Goal: Task Accomplishment & Management: Manage account settings

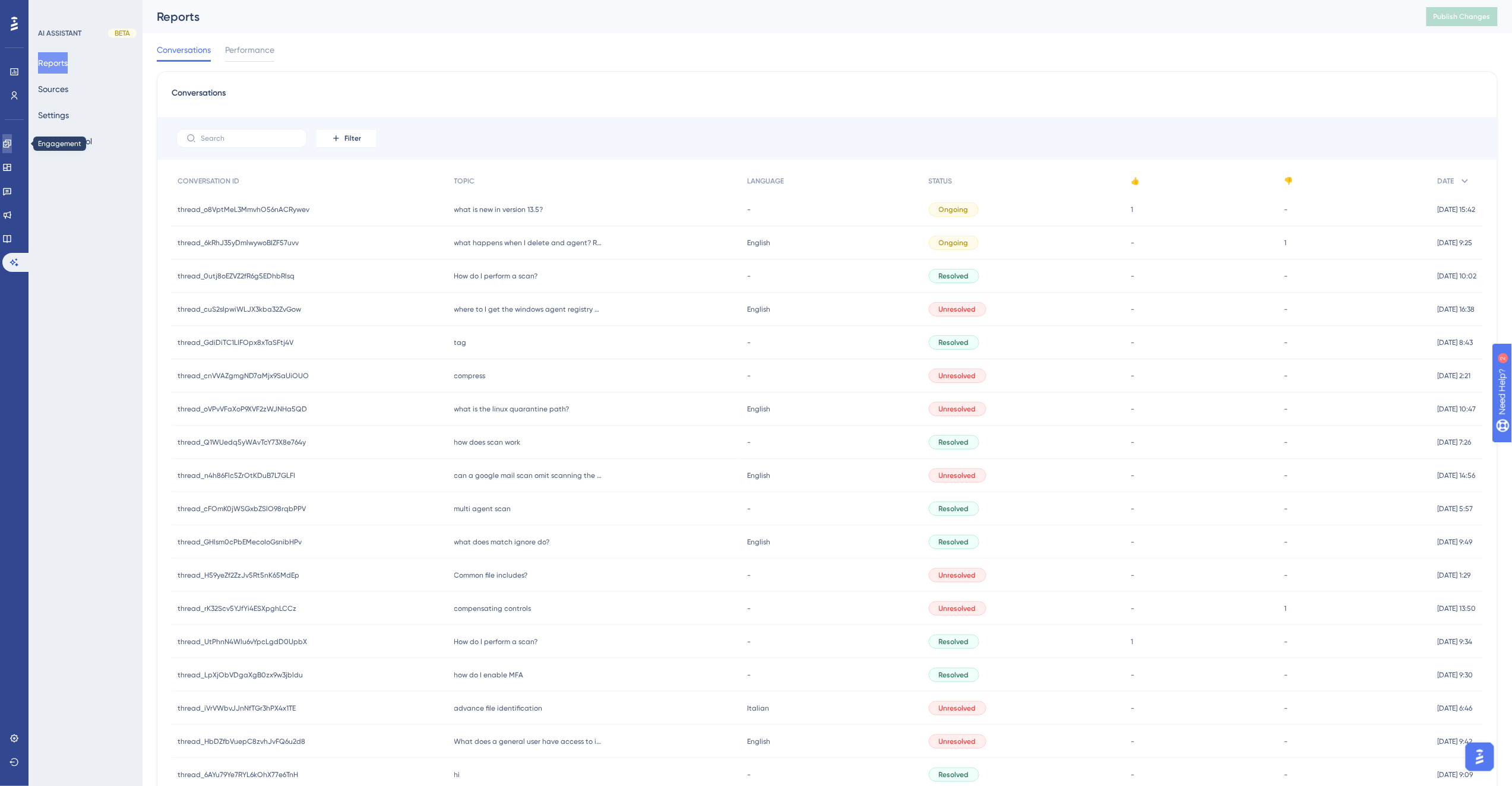
click at [12, 142] on icon at bounding box center [7, 144] width 9 height 9
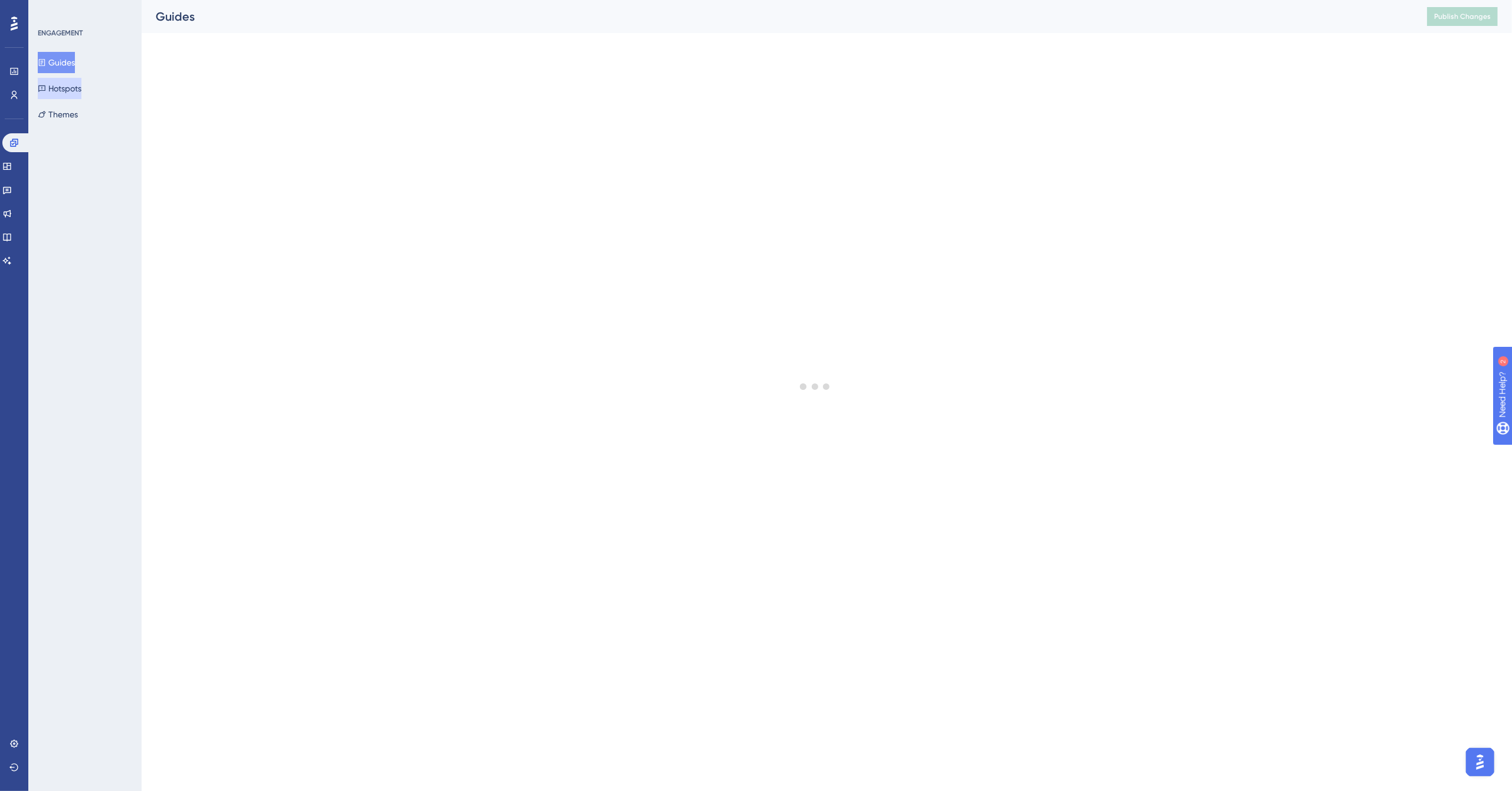
click at [68, 96] on button "Hotspots" at bounding box center [59, 89] width 43 height 21
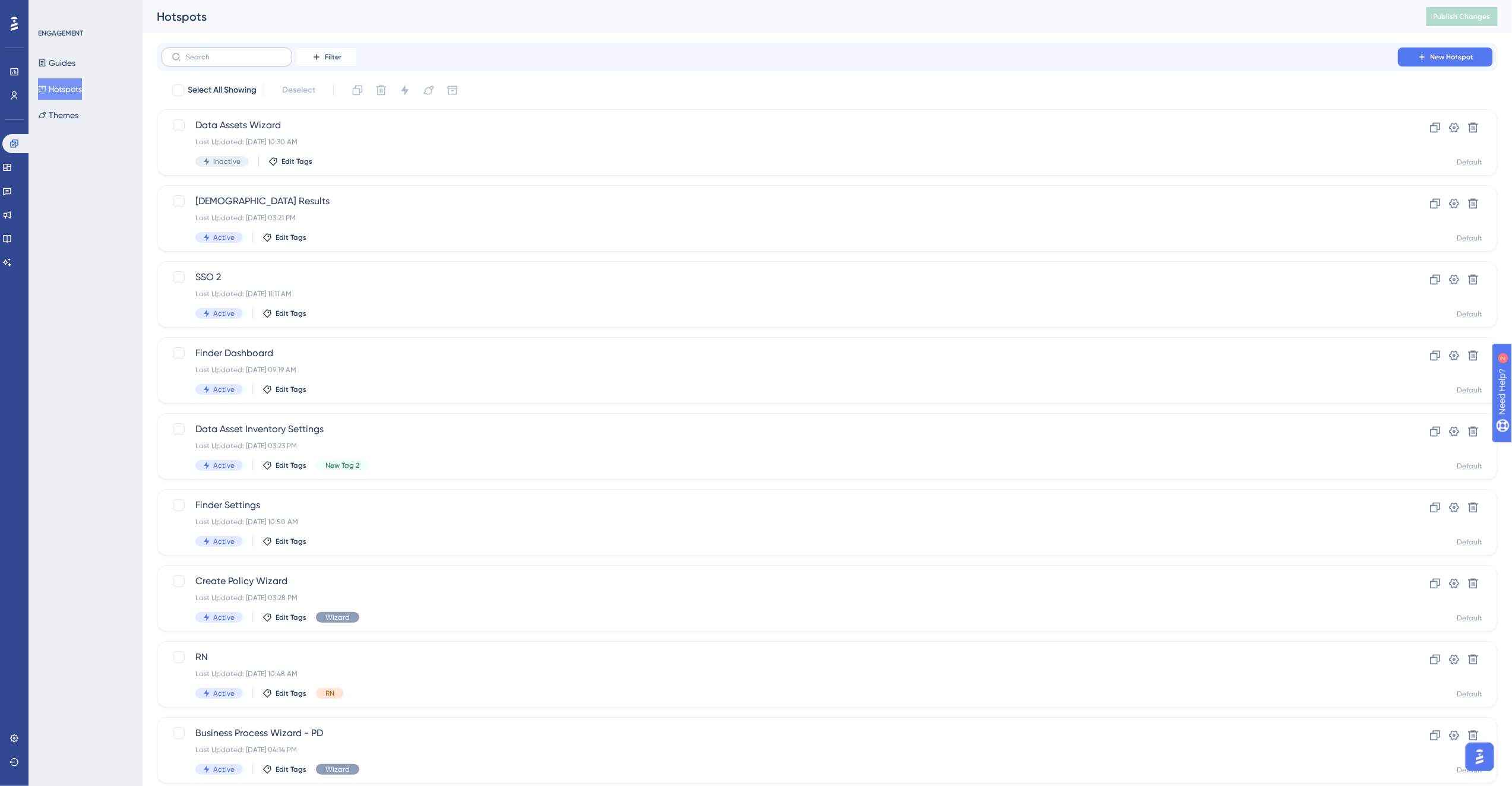
click at [253, 61] on label at bounding box center [227, 57] width 130 height 19
click at [253, 61] on input "text" at bounding box center [234, 56] width 96 height 8
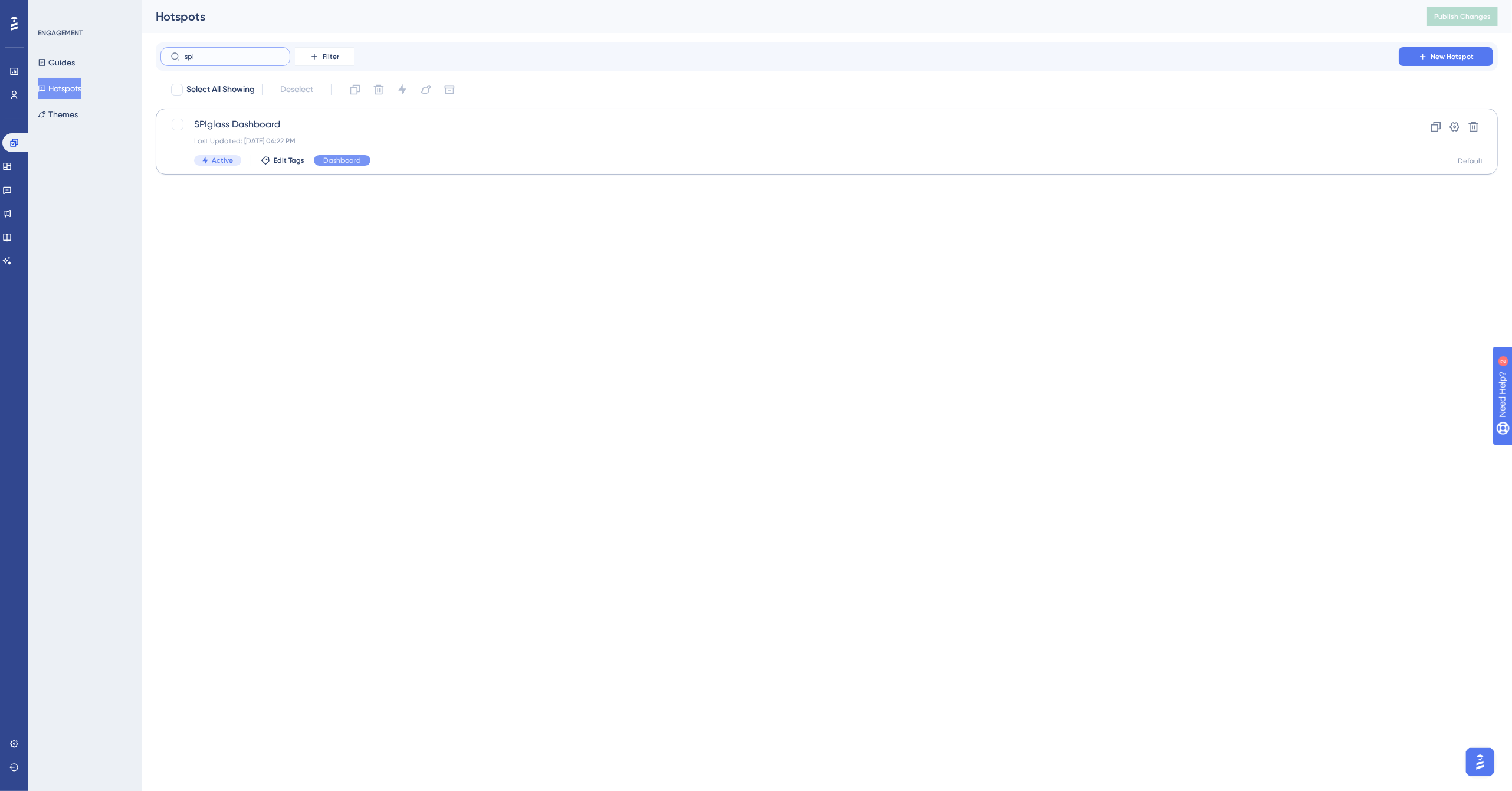
type input "spi"
click at [632, 148] on div "SPIglass Dashboard Last Updated: Sep 04 2025, 04:22 PM Active Edit Tags Dashboa…" at bounding box center [780, 141] width 1171 height 48
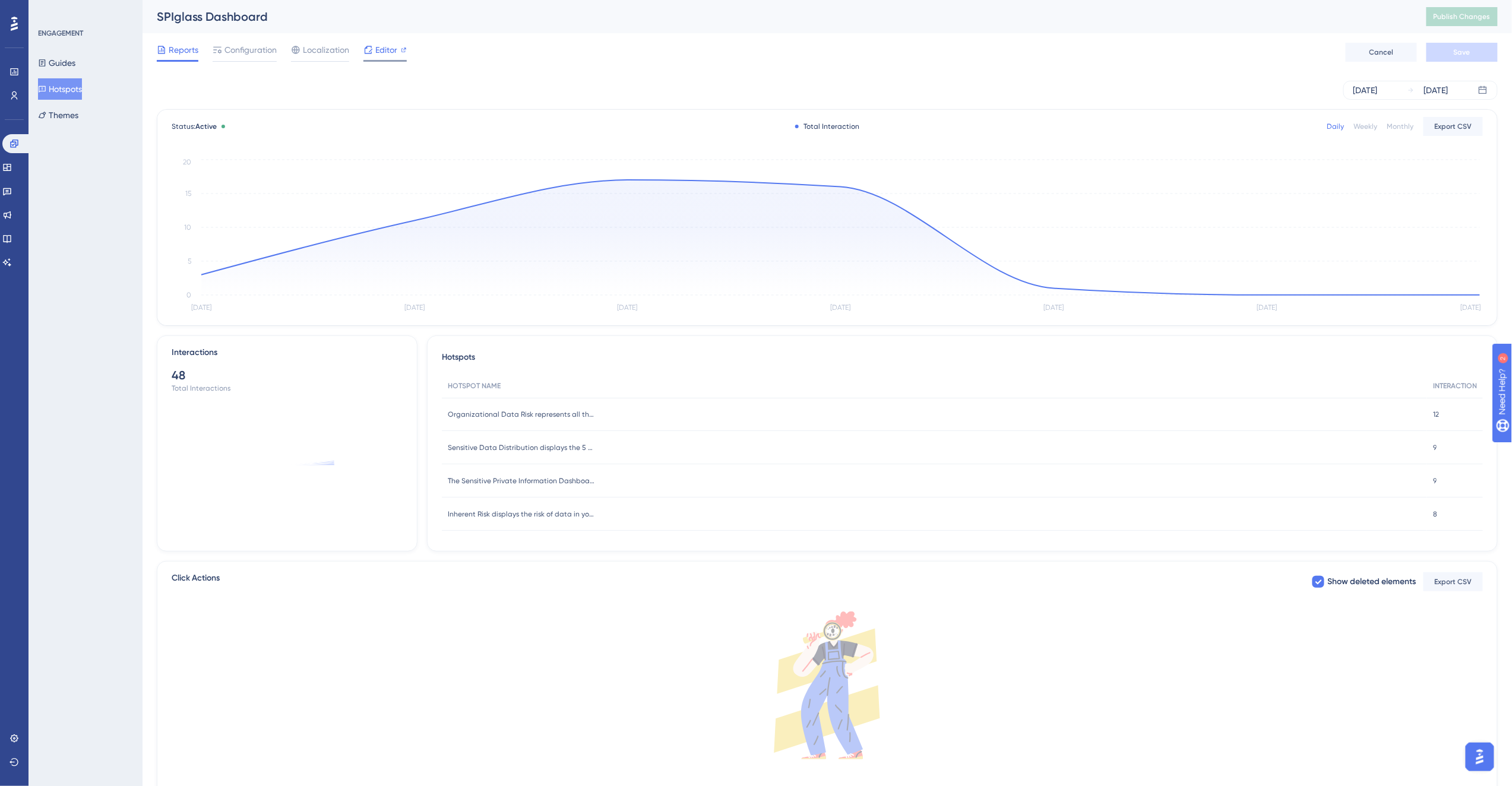
click at [380, 51] on span "Editor" at bounding box center [386, 50] width 22 height 15
click at [244, 56] on span "Configuration" at bounding box center [251, 50] width 53 height 15
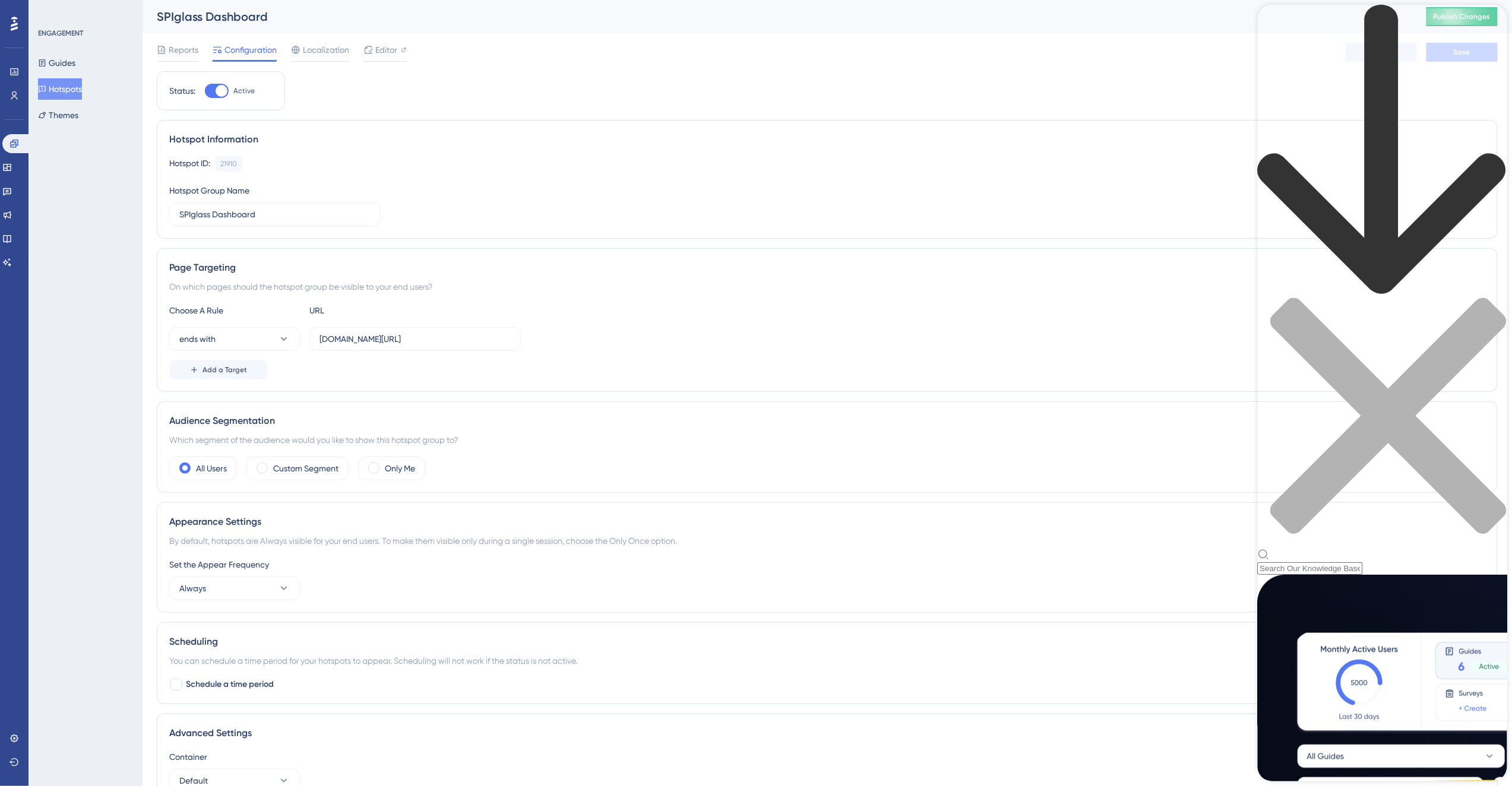
click at [1346, 549] on div "Resource Center Header" at bounding box center [1382, 561] width 249 height 26
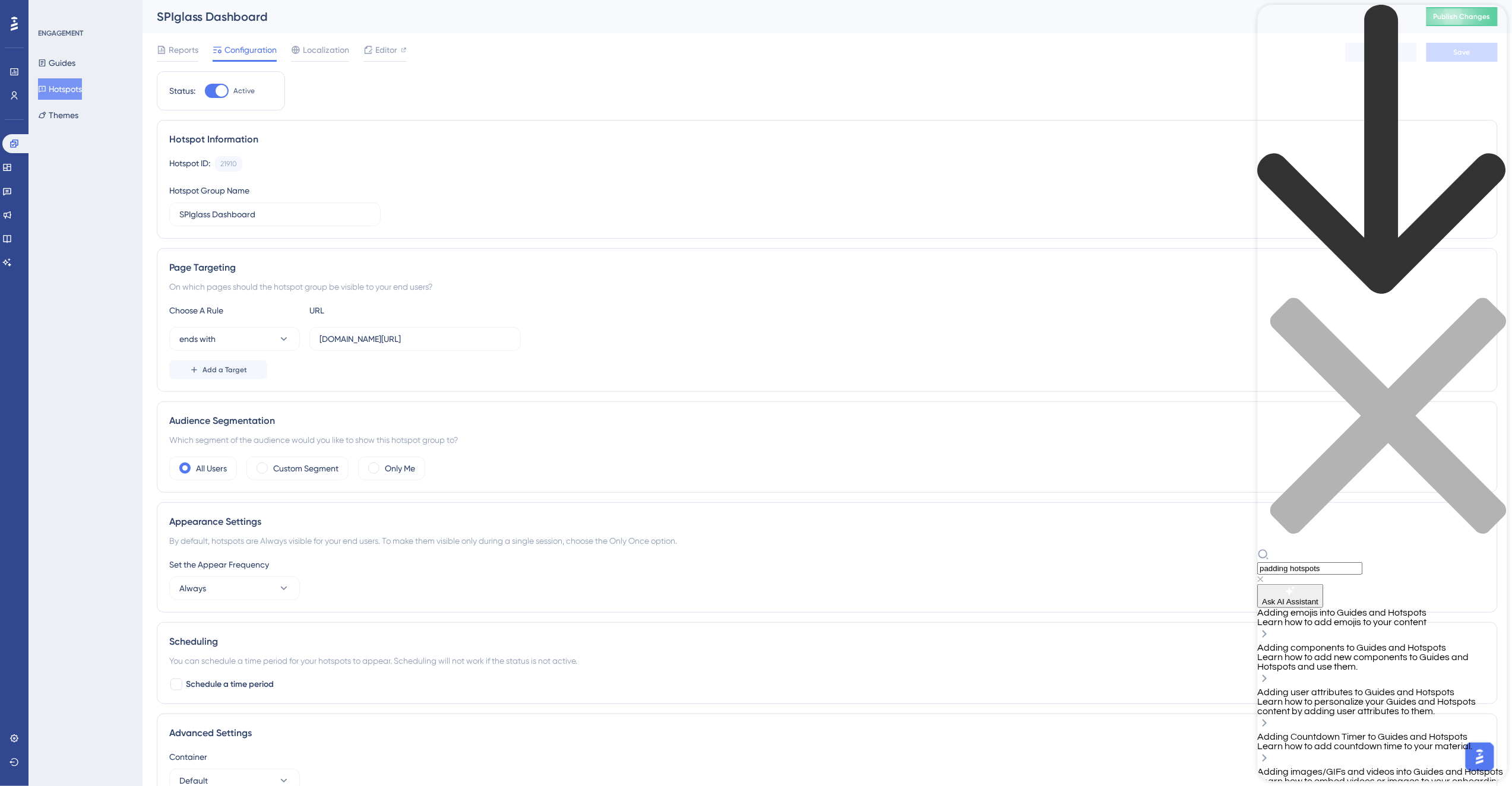
type input "padding hotspots"
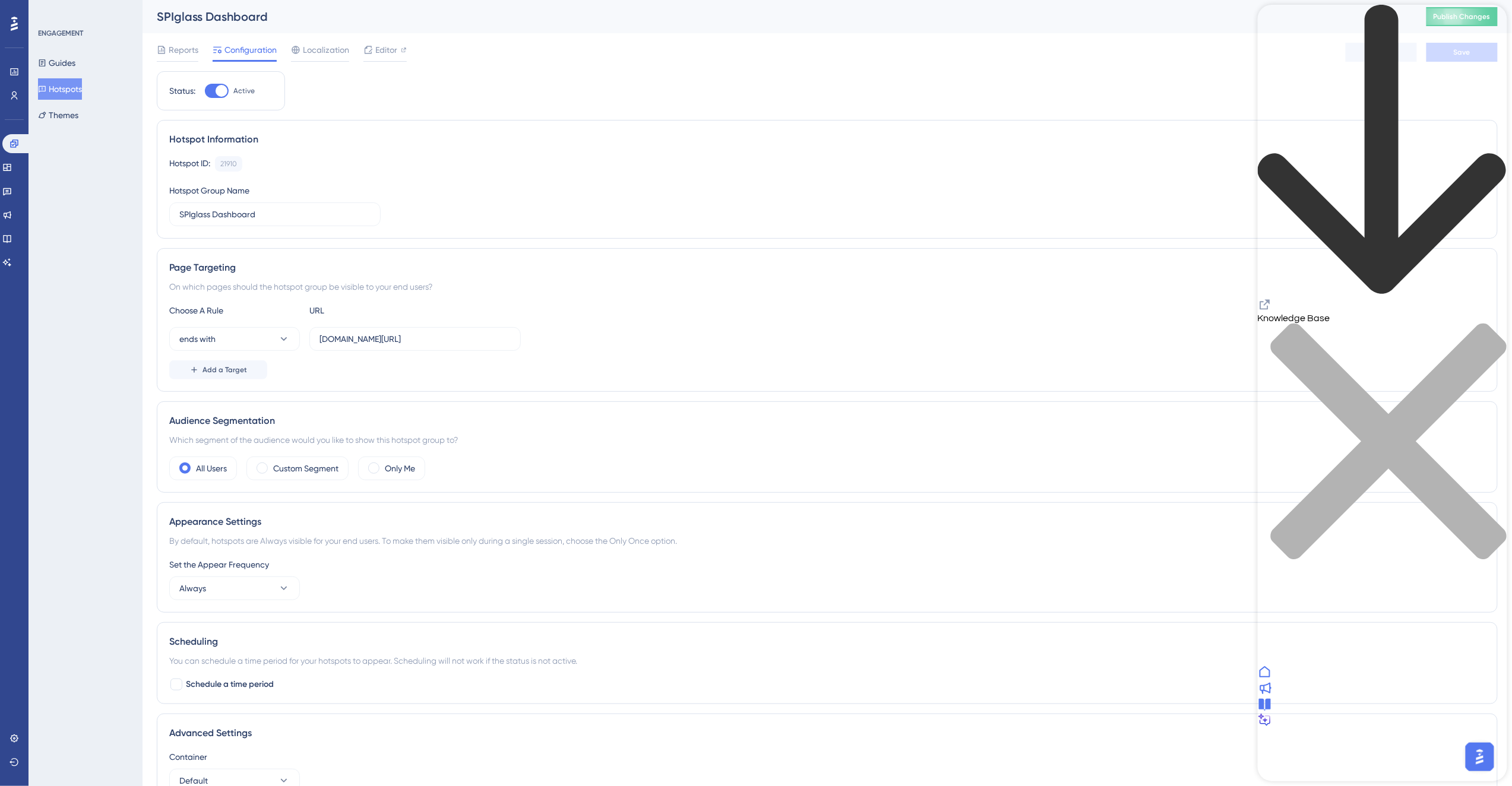
click at [1492, 323] on div "close resource center" at bounding box center [1382, 448] width 249 height 251
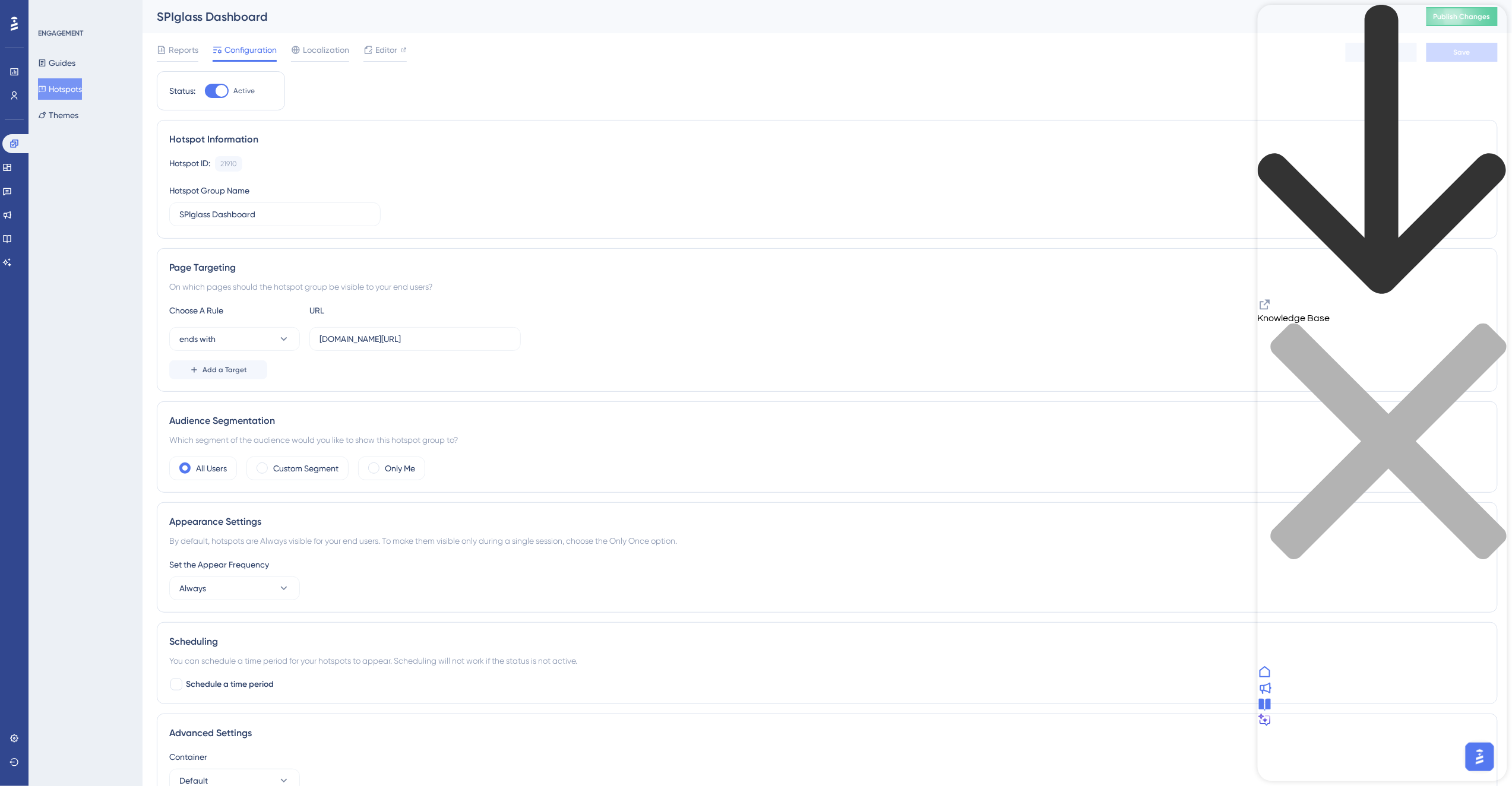
click at [1274, 13] on div "Knowledge Base" at bounding box center [1382, 290] width 249 height 570
click at [1275, 21] on icon "back to header" at bounding box center [1381, 149] width 248 height 289
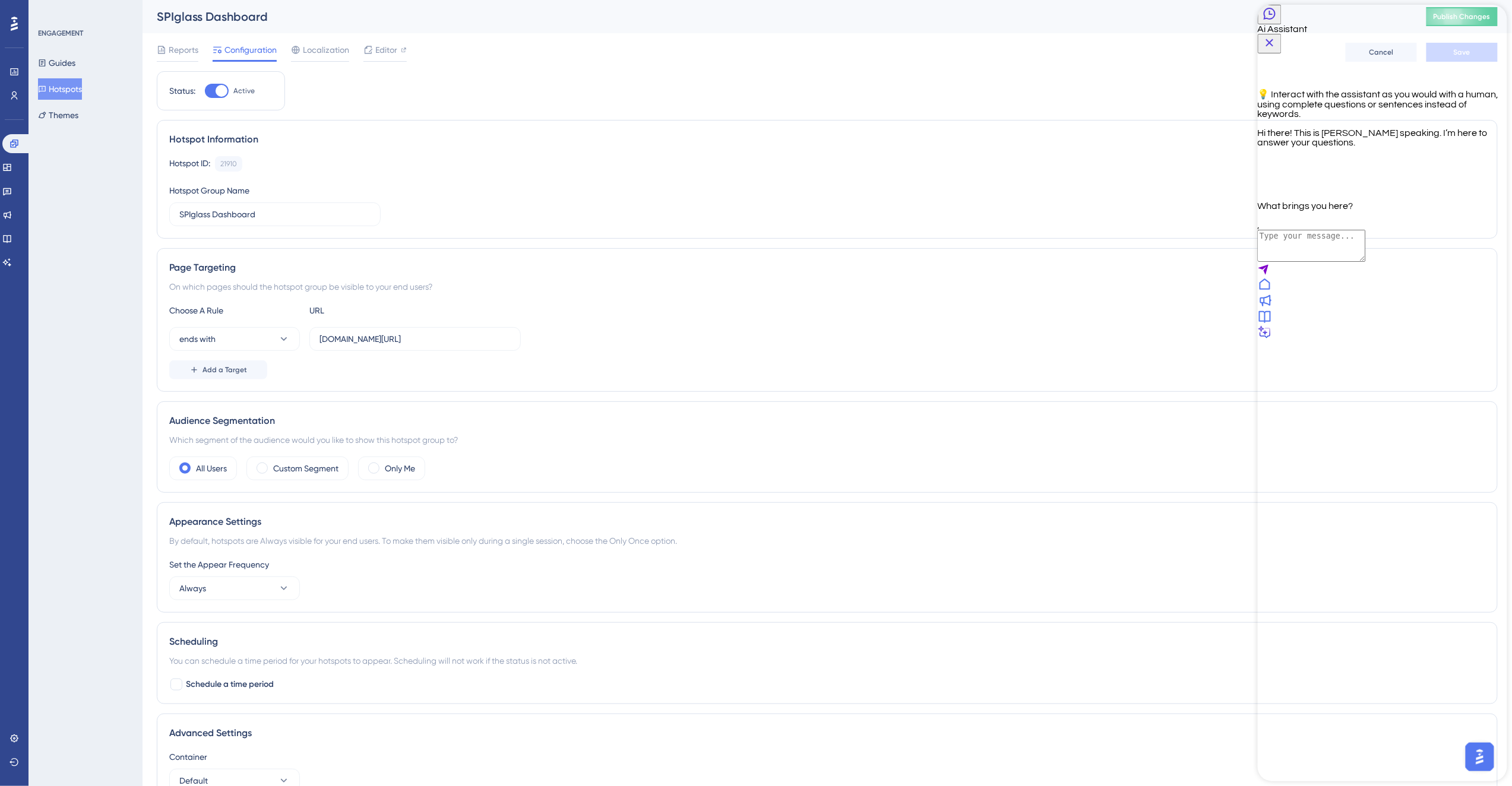
click at [1350, 262] on textarea "AI Assistant Text Input" at bounding box center [1311, 246] width 108 height 32
type textarea "how does padding work?"
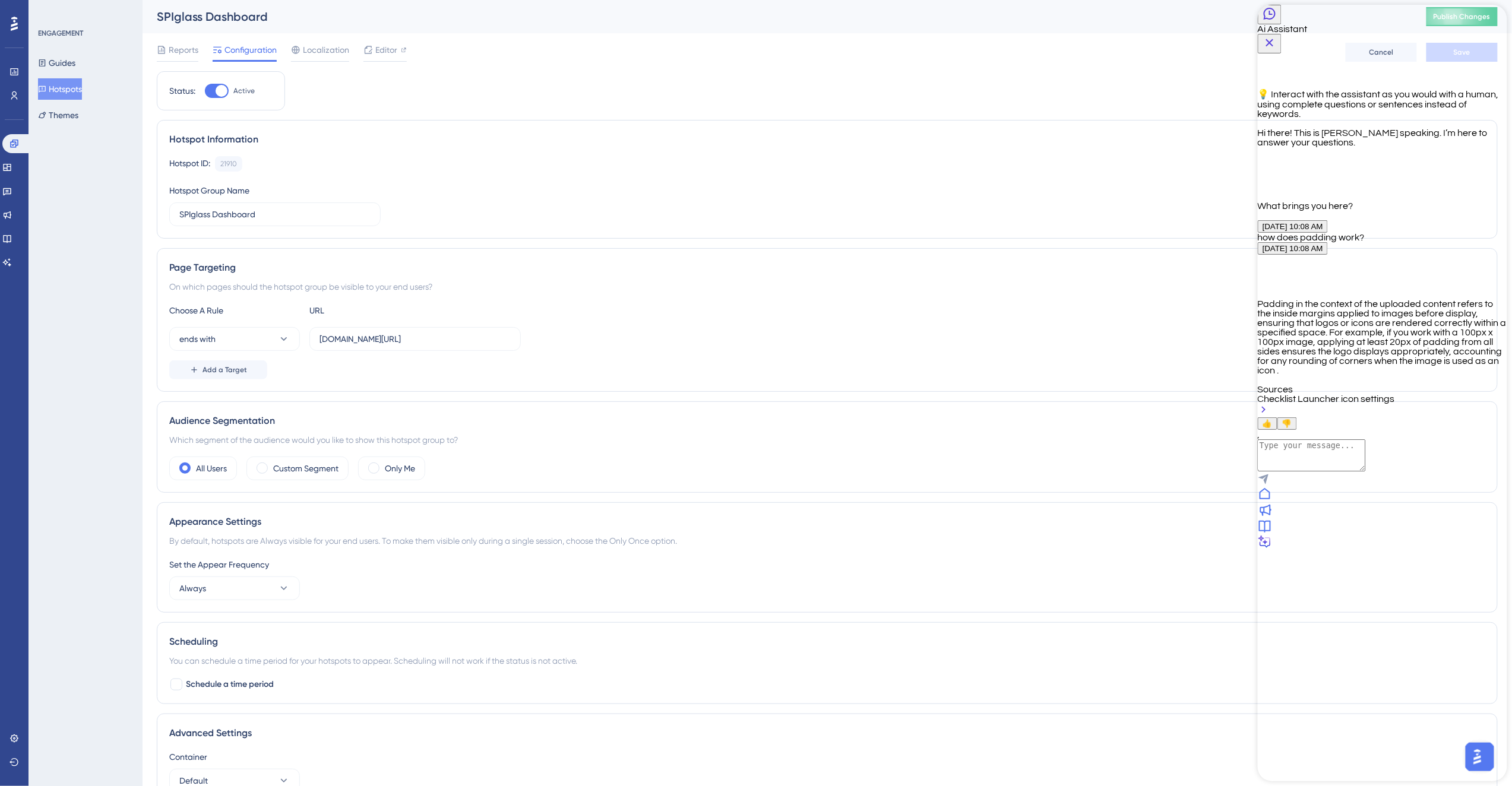
click at [1273, 39] on icon "Close Button" at bounding box center [1269, 43] width 8 height 8
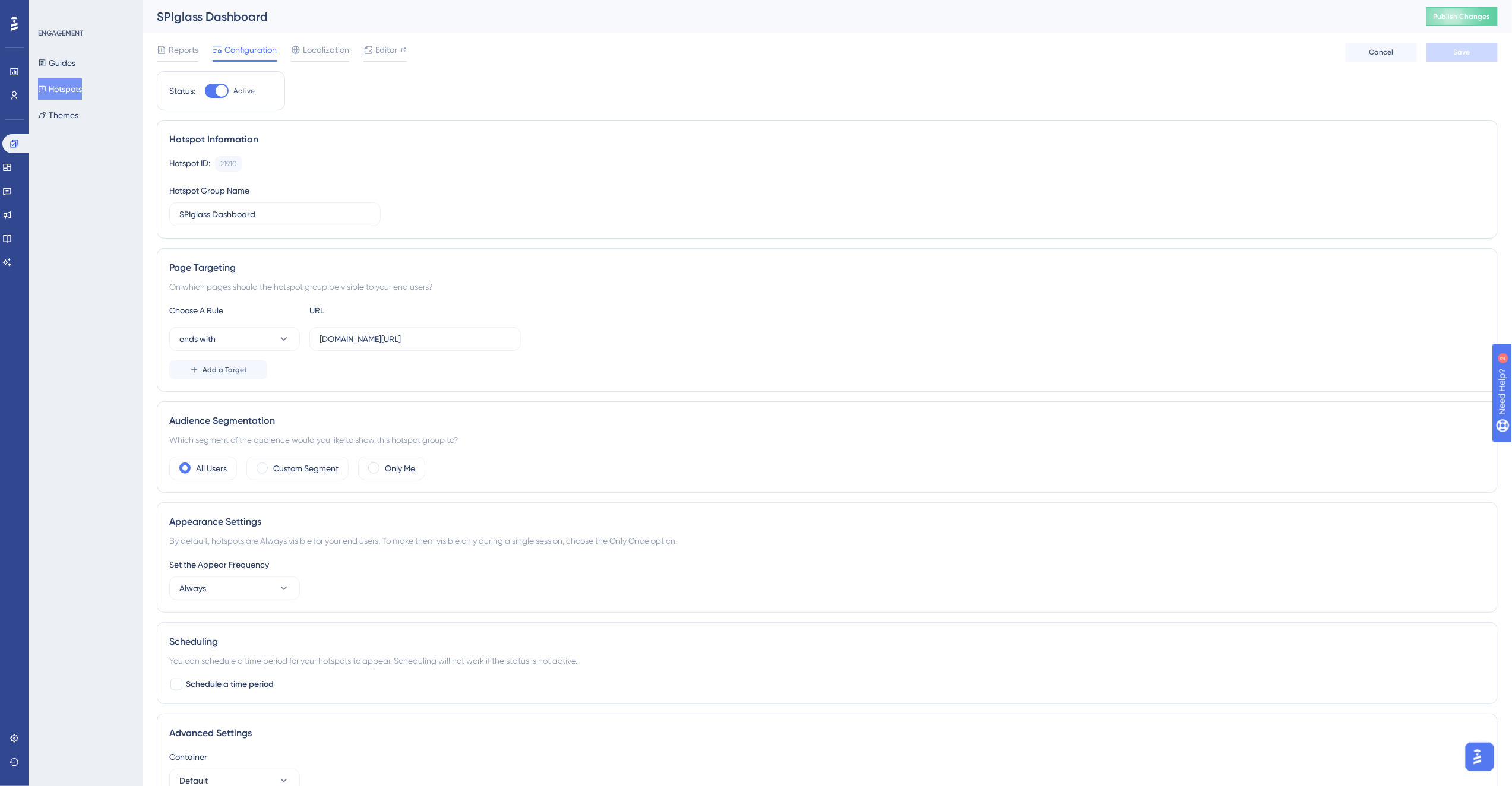
click at [467, 34] on div "Reports Configuration Localization Editor Cancel Save" at bounding box center [827, 53] width 1340 height 38
click at [12, 259] on icon at bounding box center [7, 262] width 9 height 9
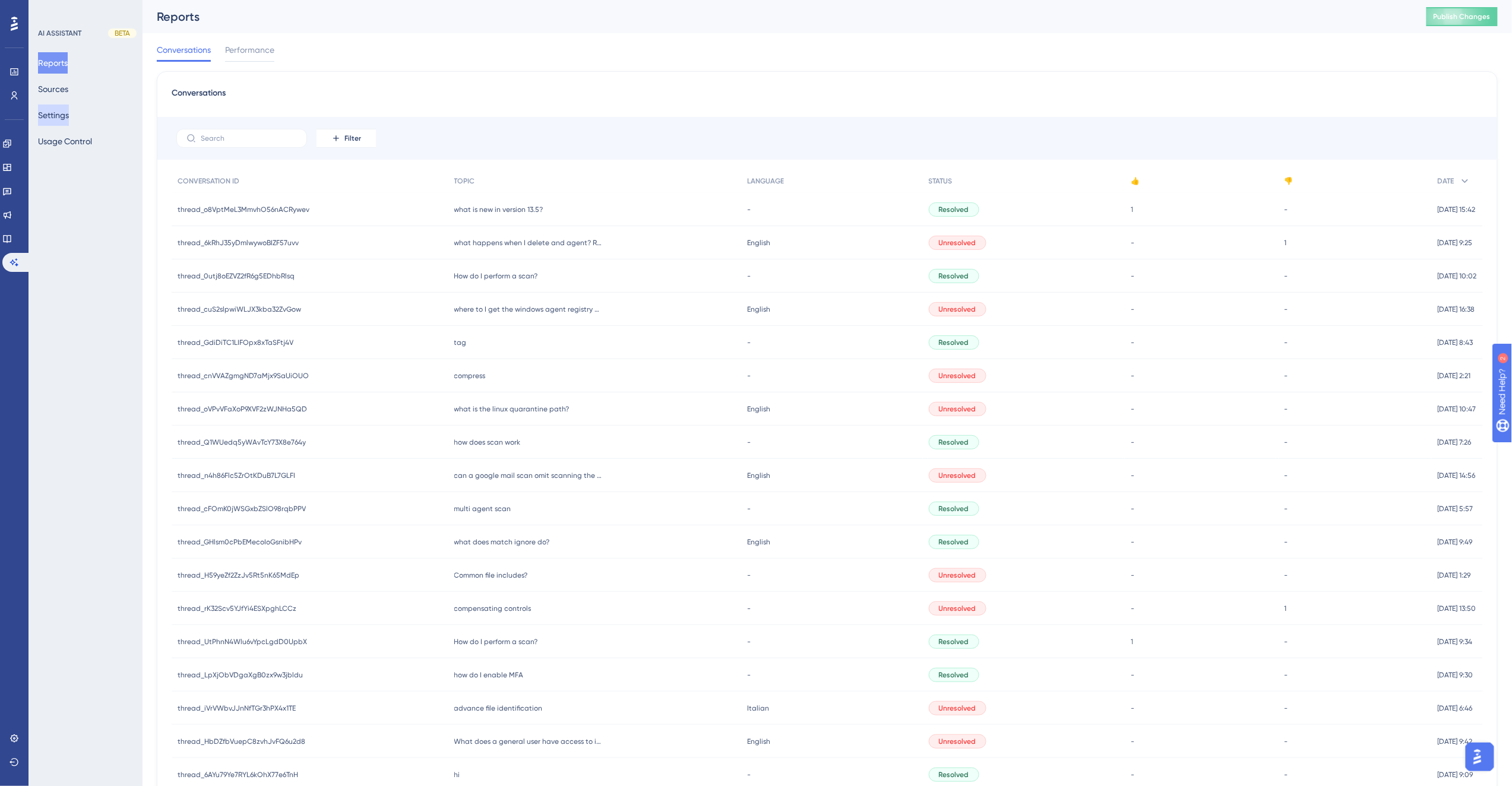
click at [63, 115] on button "Settings" at bounding box center [53, 115] width 31 height 22
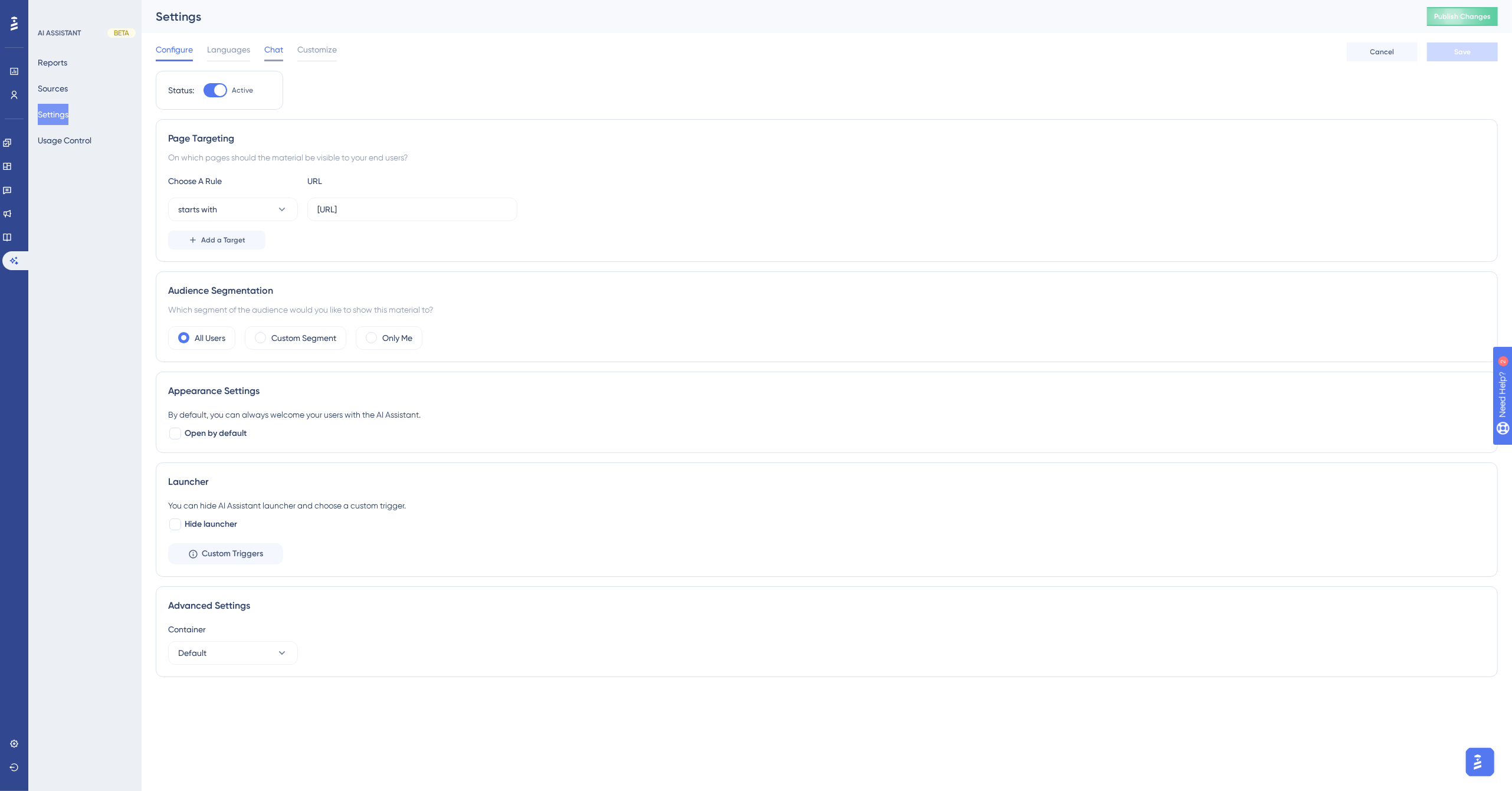
click at [275, 45] on span "Chat" at bounding box center [273, 50] width 19 height 14
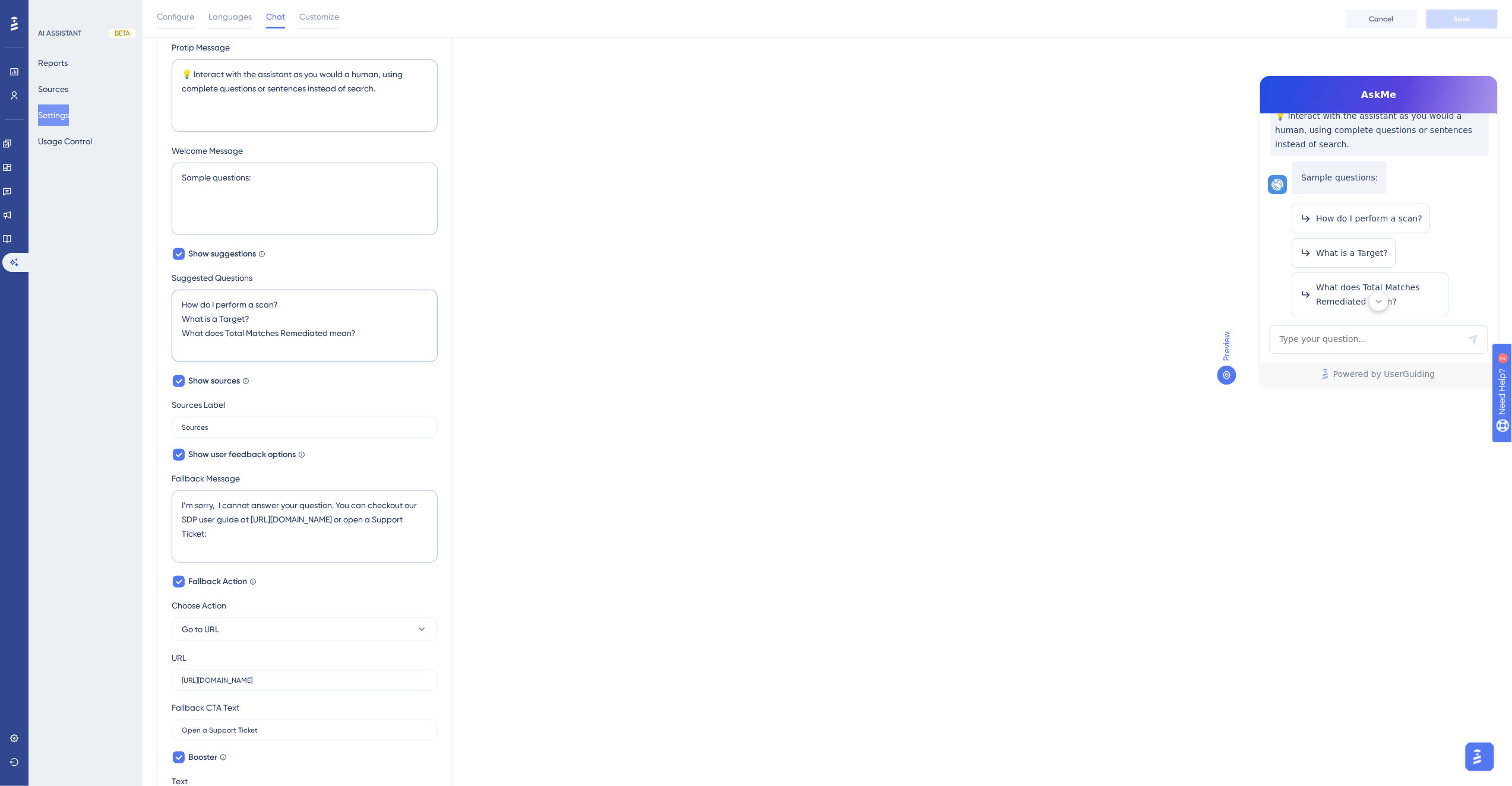
scroll to position [88, 0]
drag, startPoint x: 263, startPoint y: 318, endPoint x: 178, endPoint y: 322, distance: 85.1
click at [178, 322] on textarea "How do I perform a scan? What is a Target? What does Total Matches Remediated m…" at bounding box center [304, 326] width 266 height 72
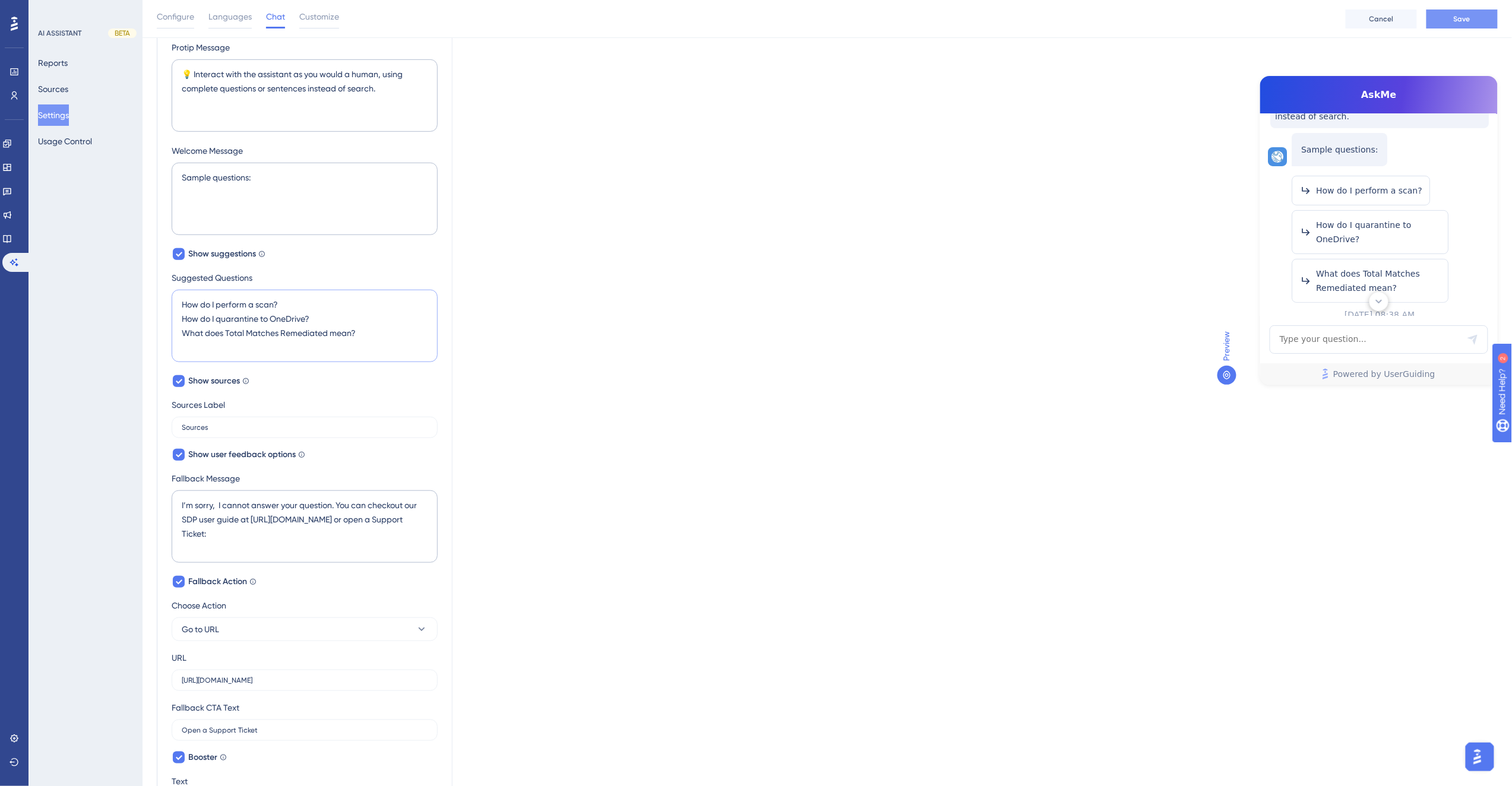
type textarea "How do I perform a scan? How do I quarantine to OneDrive? What does Total Match…"
click at [1464, 15] on span "Save" at bounding box center [1462, 19] width 16 height 9
click at [56, 84] on button "Sources" at bounding box center [53, 89] width 30 height 22
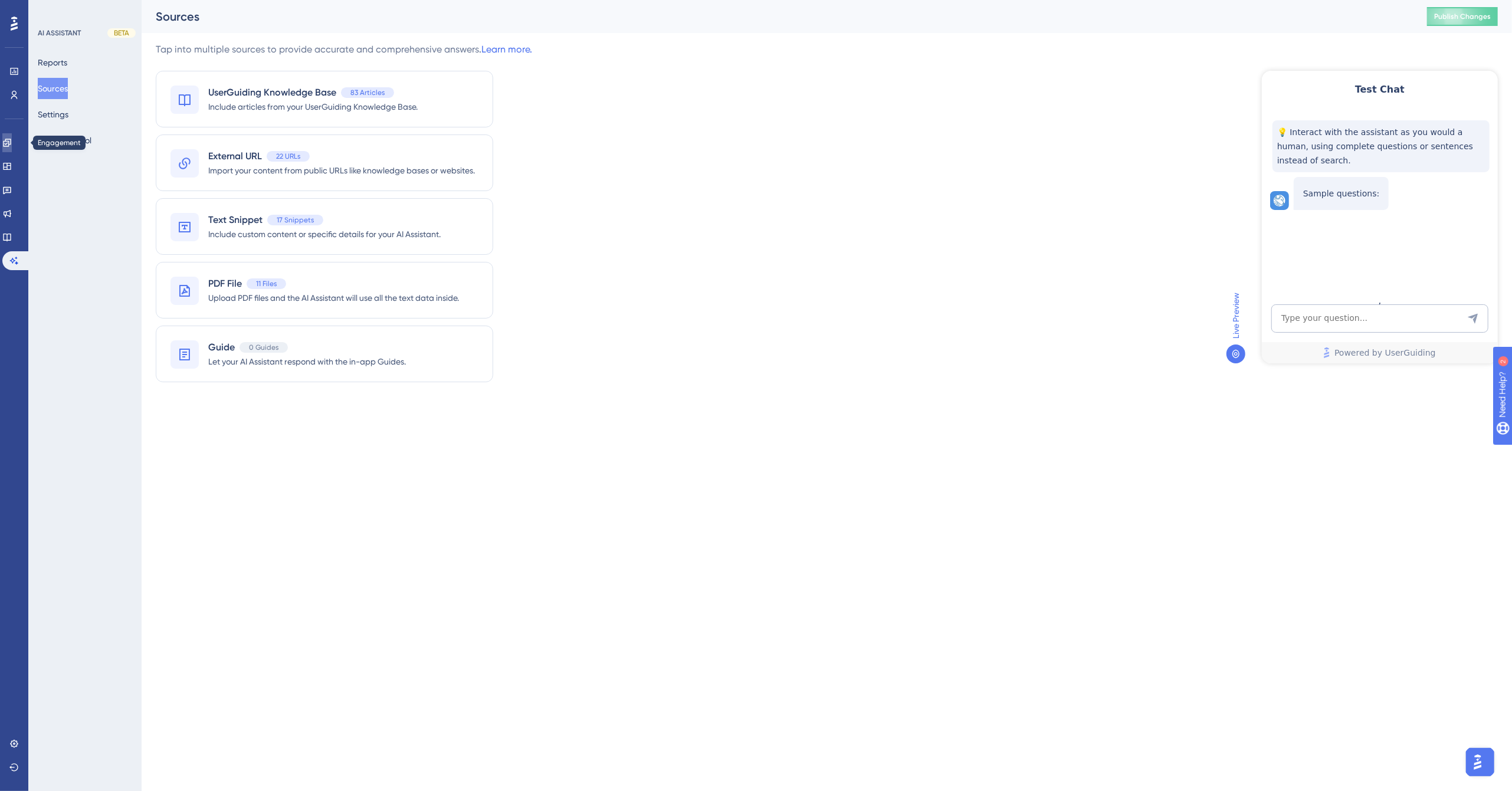
drag, startPoint x: 11, startPoint y: 142, endPoint x: 43, endPoint y: 127, distance: 35.3
click at [11, 142] on icon at bounding box center [7, 143] width 9 height 9
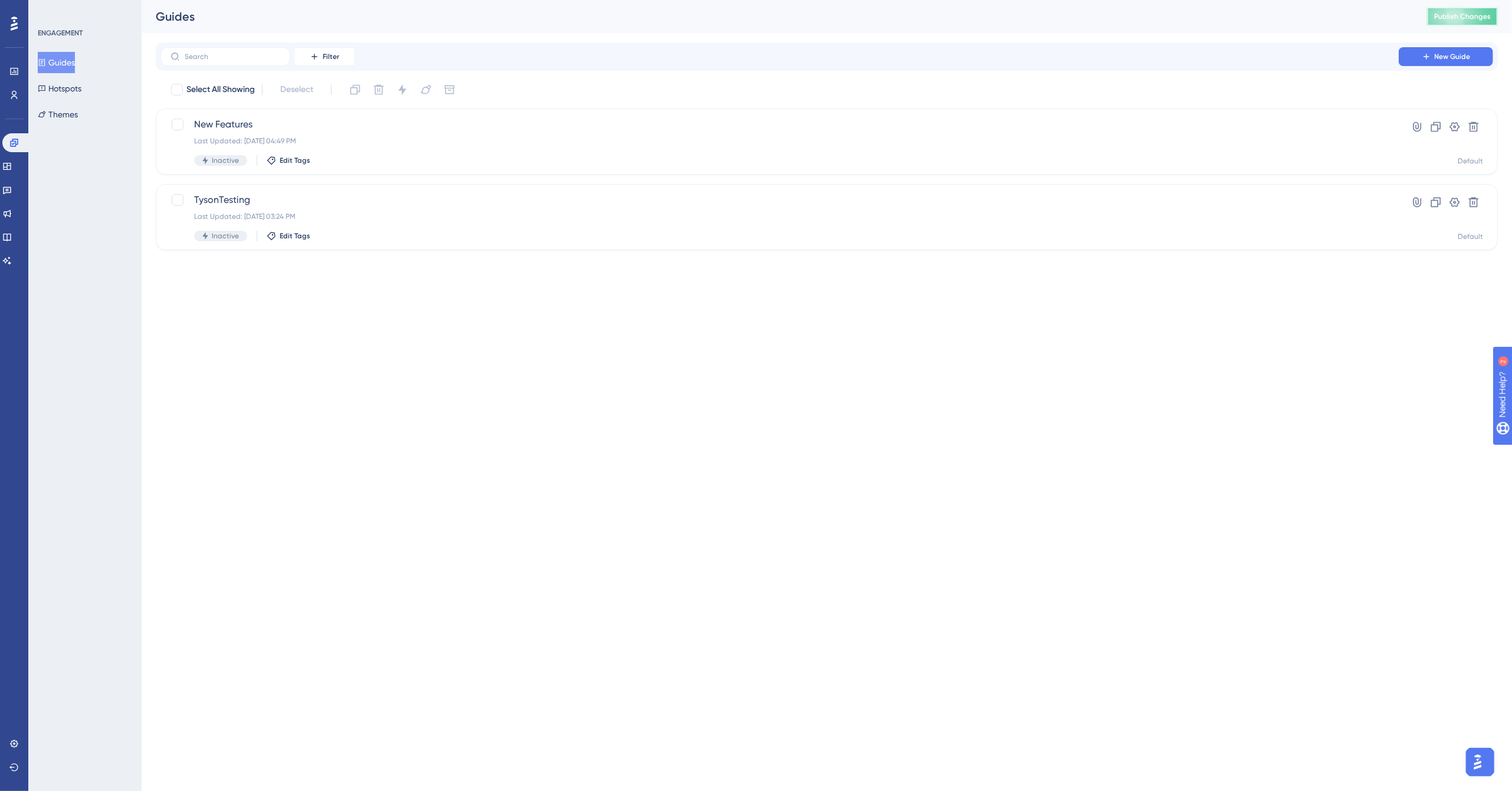
click at [1467, 8] on button "Publish Changes" at bounding box center [1462, 16] width 71 height 19
